Goal: Information Seeking & Learning: Understand process/instructions

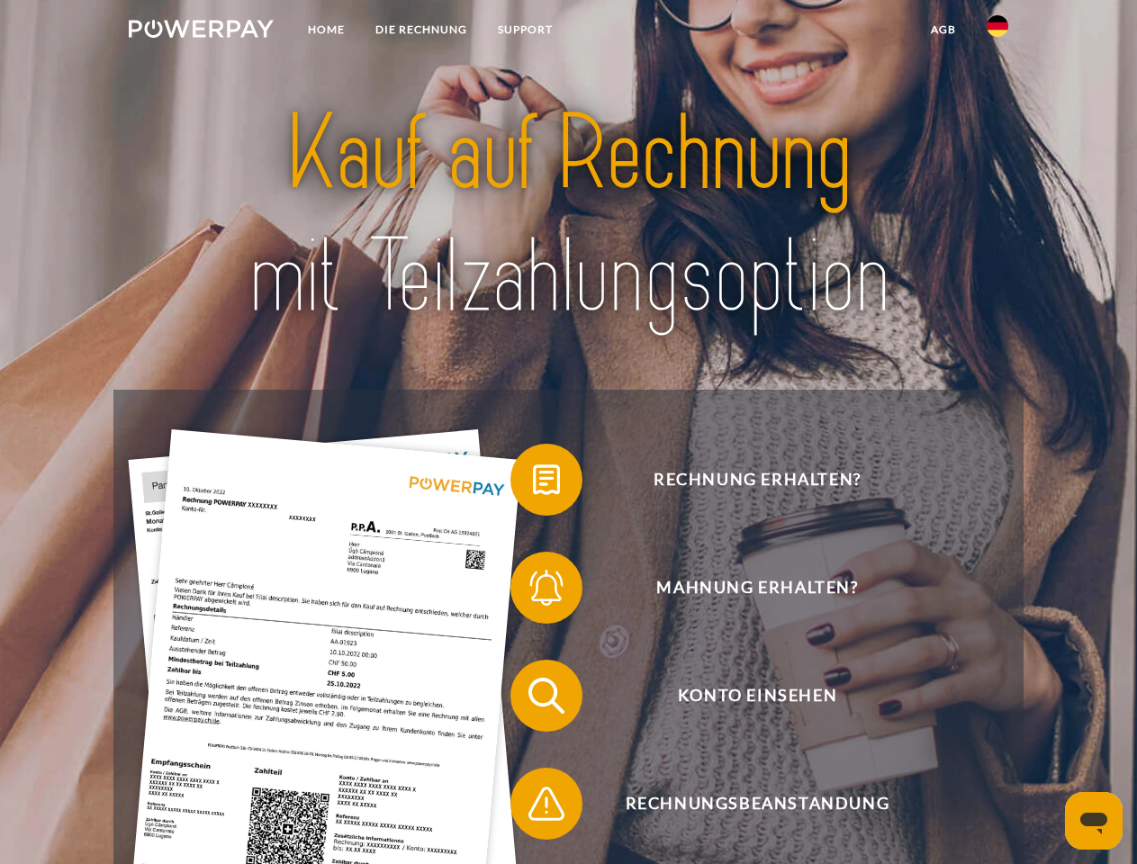
click at [201, 32] on img at bounding box center [201, 29] width 145 height 18
click at [997, 32] on img at bounding box center [998, 26] width 22 height 22
click at [942, 30] on link "agb" at bounding box center [943, 30] width 56 height 32
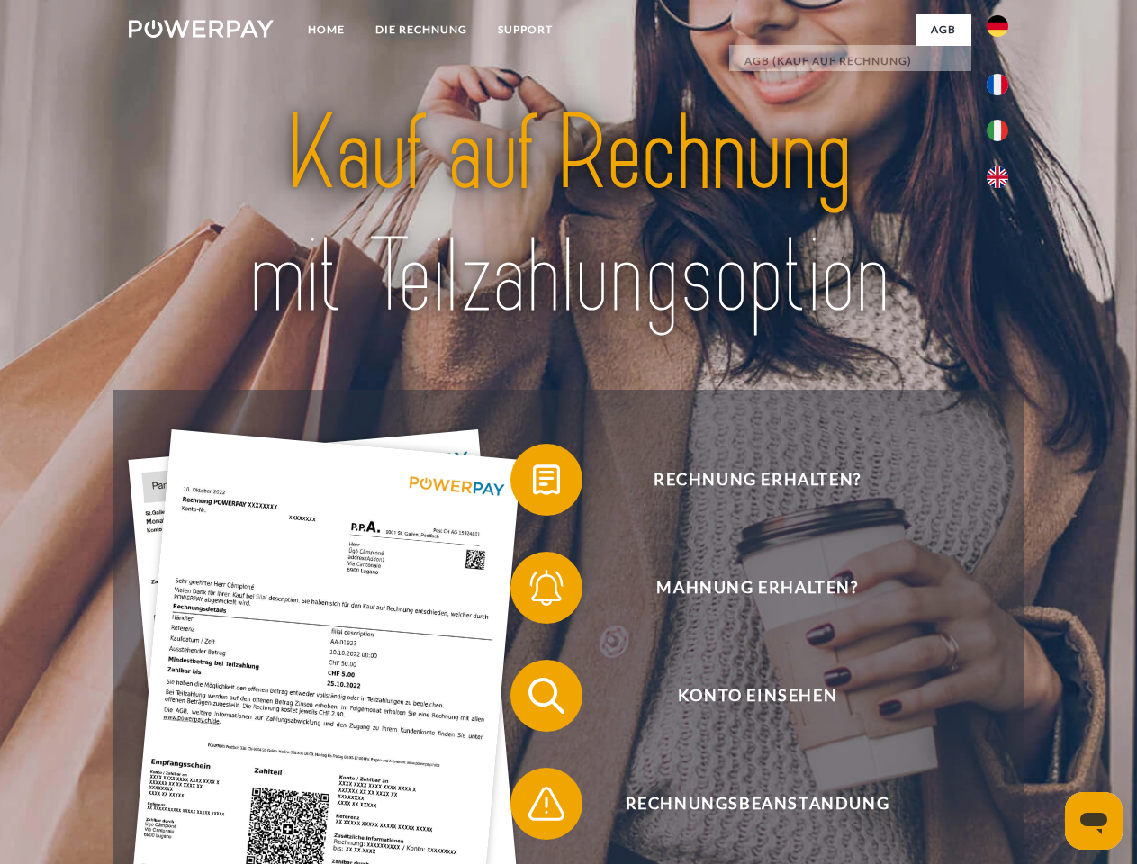
click at [533, 483] on span at bounding box center [519, 480] width 90 height 90
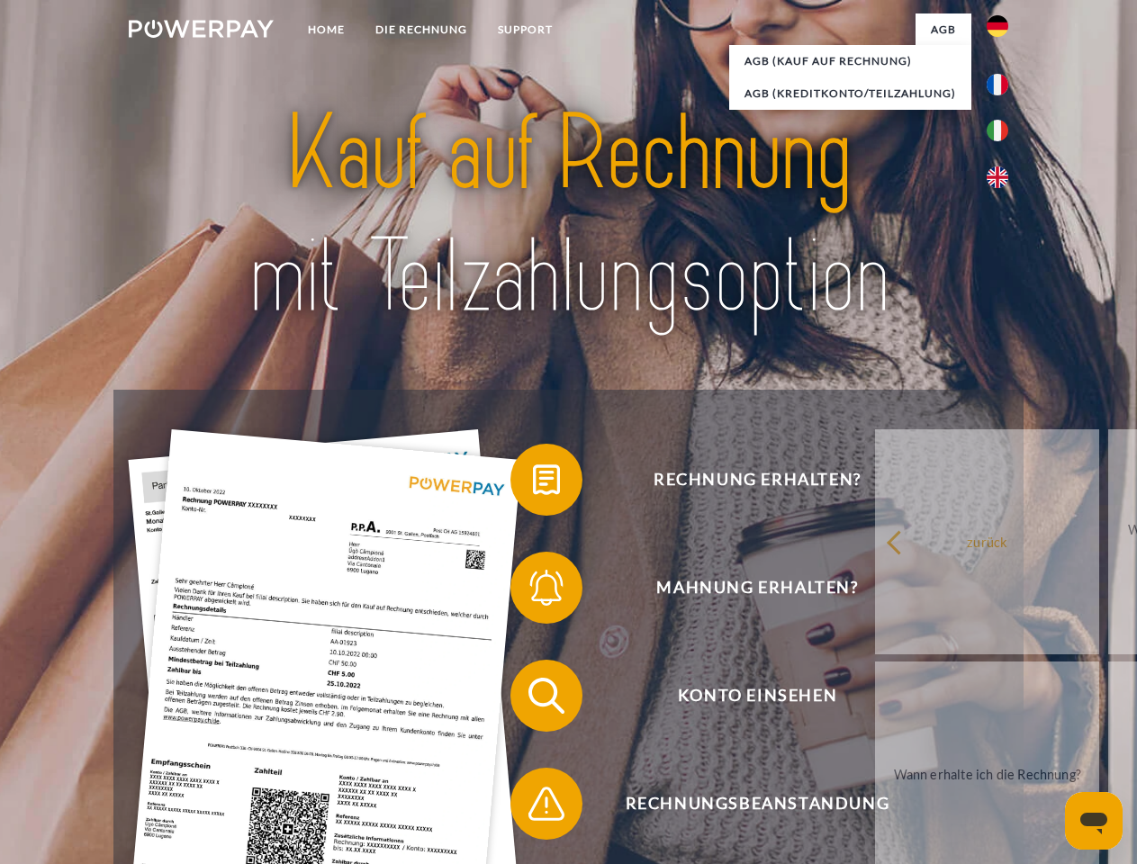
click at [533, 591] on span at bounding box center [519, 588] width 90 height 90
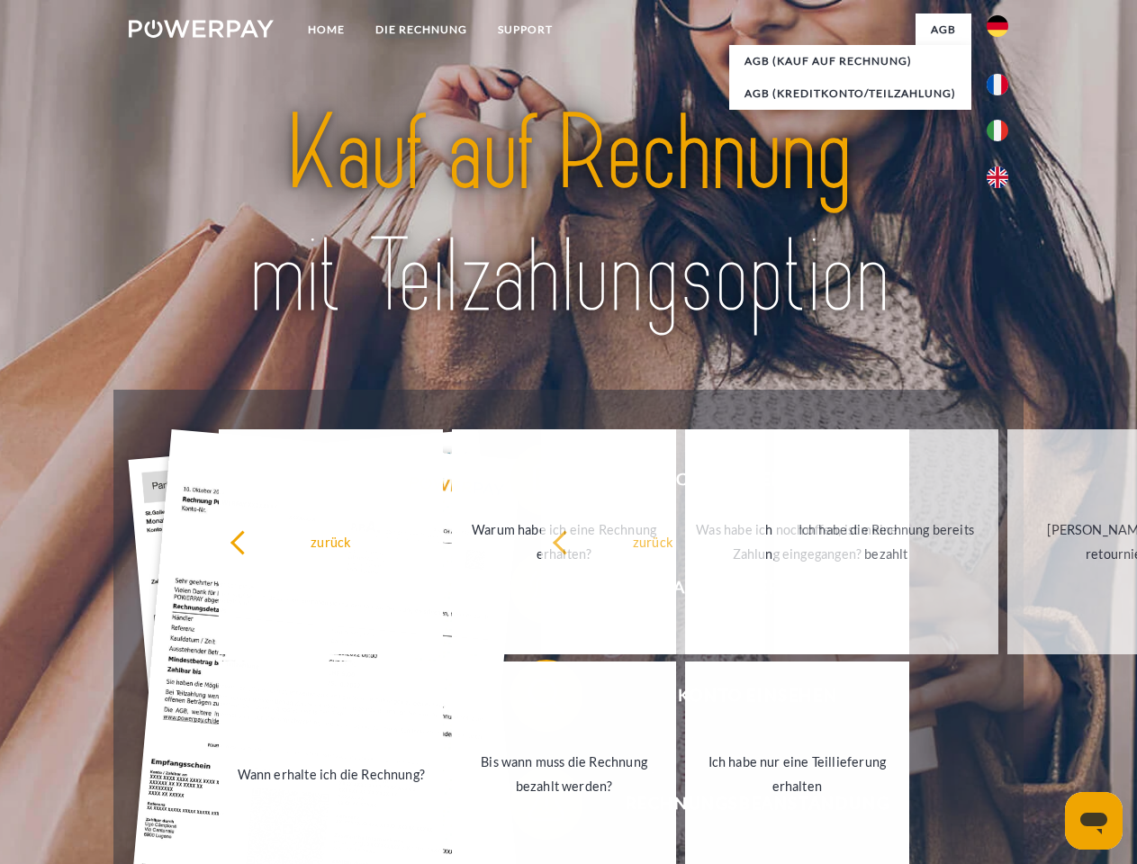
click at [533, 807] on span at bounding box center [519, 804] width 90 height 90
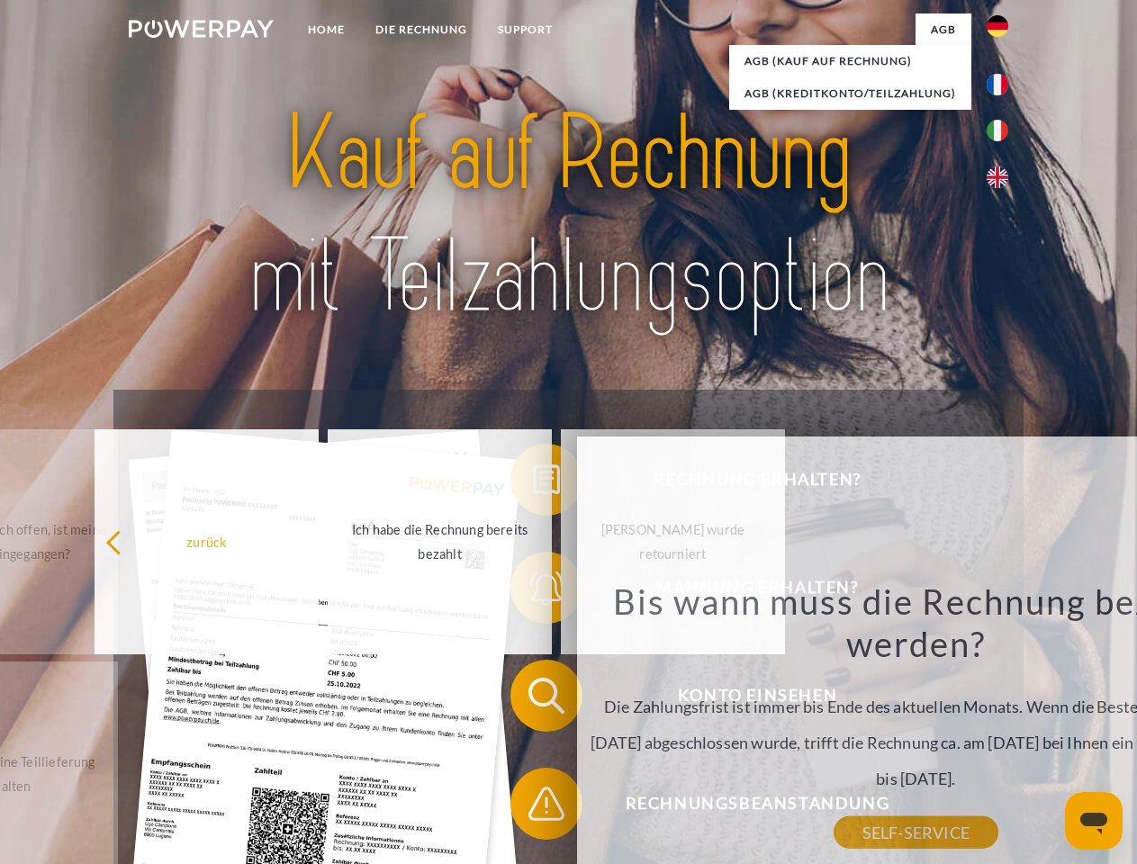
click at [1094, 821] on icon "Messaging-Fenster öffnen" at bounding box center [1093, 824] width 27 height 22
